Goal: Complete application form

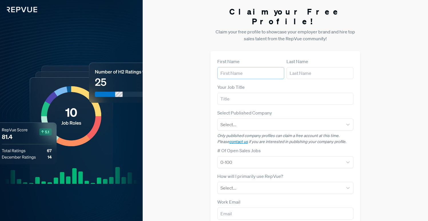
click at [240, 67] on input "text" at bounding box center [250, 73] width 67 height 12
type input "[PERSON_NAME]"
click at [309, 67] on input "text" at bounding box center [319, 73] width 67 height 12
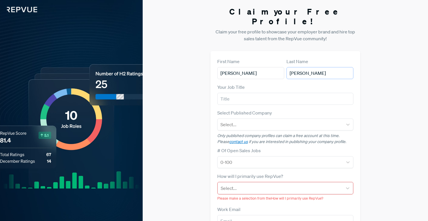
type input "[PERSON_NAME]"
type input "Marketing"
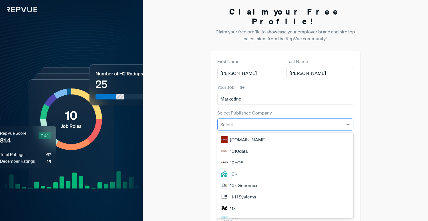
click at [302, 120] on div "Select..." at bounding box center [279, 124] width 125 height 10
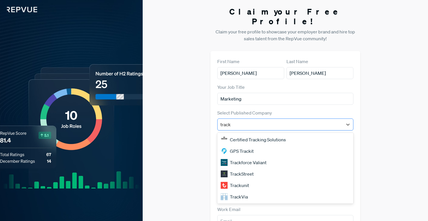
type input "tracks"
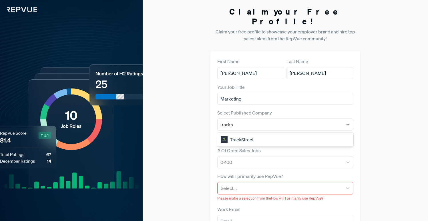
click at [316, 134] on div "TrackStreet" at bounding box center [285, 139] width 136 height 11
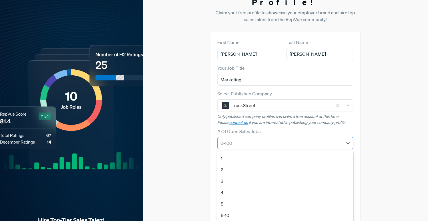
click at [314, 139] on div at bounding box center [279, 143] width 119 height 8
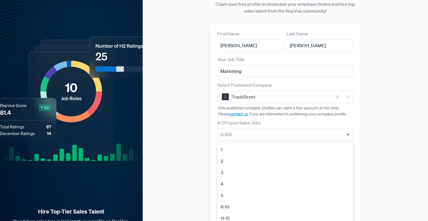
scroll to position [54, 0]
click at [266, 193] on div "51-100" at bounding box center [285, 198] width 136 height 11
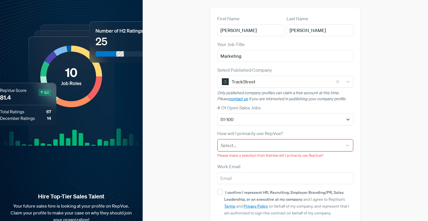
scroll to position [43, 0]
click at [297, 141] on div at bounding box center [280, 145] width 119 height 8
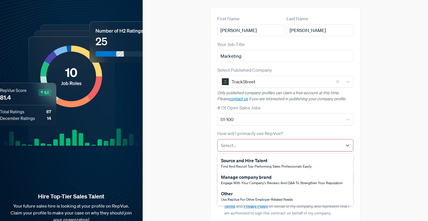
click at [268, 181] on span "Engage with your company's reviews and Q&A to strengthen your reputation" at bounding box center [282, 183] width 122 height 5
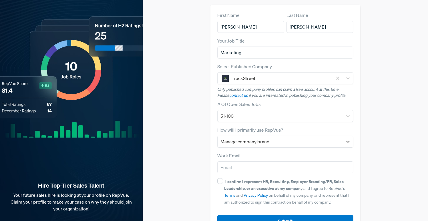
scroll to position [53, 0]
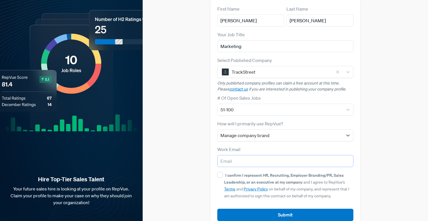
click at [298, 156] on input "email" at bounding box center [285, 161] width 136 height 12
type input "[PERSON_NAME][EMAIL_ADDRESS][PERSON_NAME][DOMAIN_NAME]"
click at [221, 172] on input "I confirm I represent HR, Recruiting, Employer Branding/PR, Sales Leadership, o…" at bounding box center [220, 175] width 6 height 6
checkbox input "true"
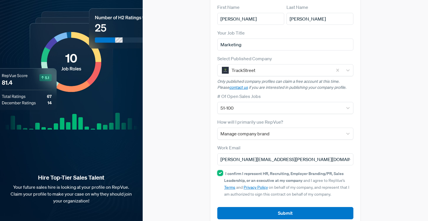
scroll to position [57, 0]
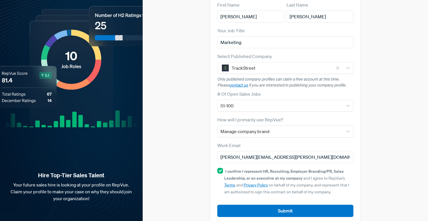
click at [290, 196] on article "Submit" at bounding box center [285, 206] width 136 height 21
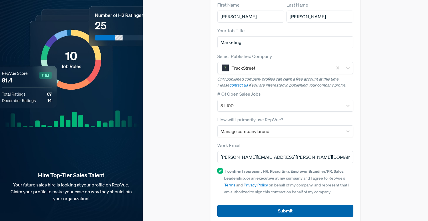
click at [290, 205] on button "Submit" at bounding box center [285, 211] width 136 height 12
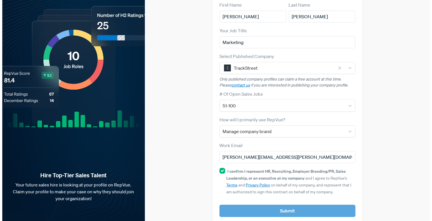
scroll to position [0, 0]
